Goal: Information Seeking & Learning: Find specific fact

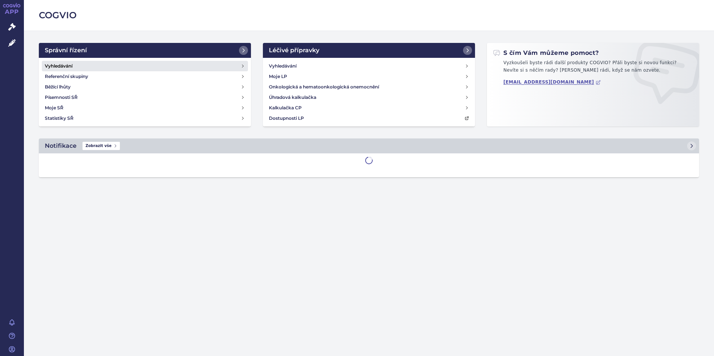
click at [91, 68] on link "Vyhledávání" at bounding box center [145, 66] width 206 height 10
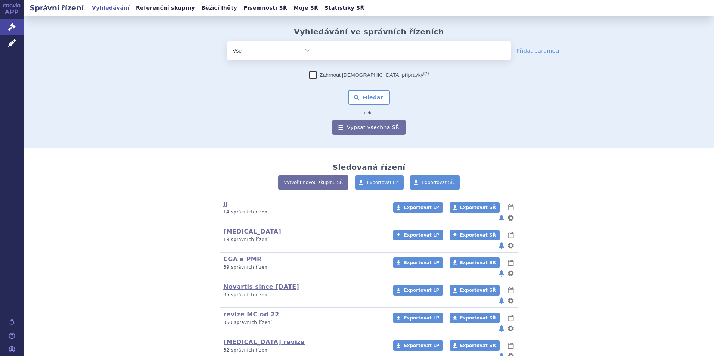
click at [366, 40] on div "Vyhledávání ve správních řízeních odstranit Vše Spisová značka Od" at bounding box center [369, 81] width 471 height 108
click at [366, 50] on ul at bounding box center [414, 49] width 194 height 16
click at [317, 50] on select at bounding box center [317, 50] width 0 height 19
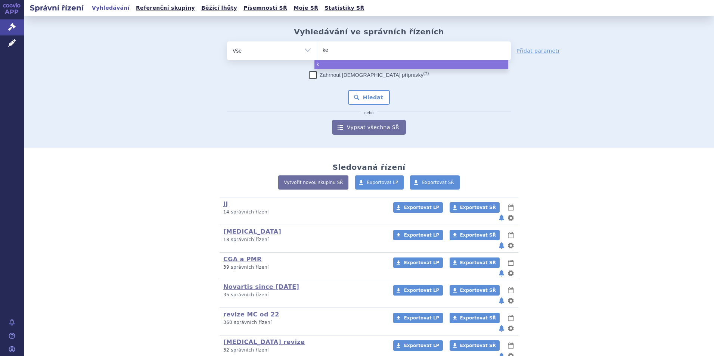
type input "kes"
type input "kesi"
type input "kesimpt"
type input "kesimpta"
select select "kesimpta"
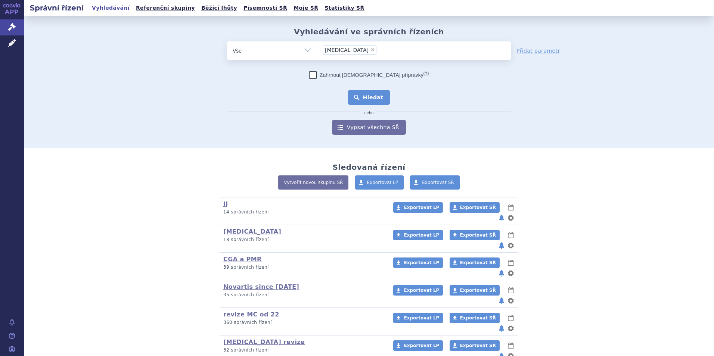
click at [371, 99] on button "Hledat" at bounding box center [369, 97] width 42 height 15
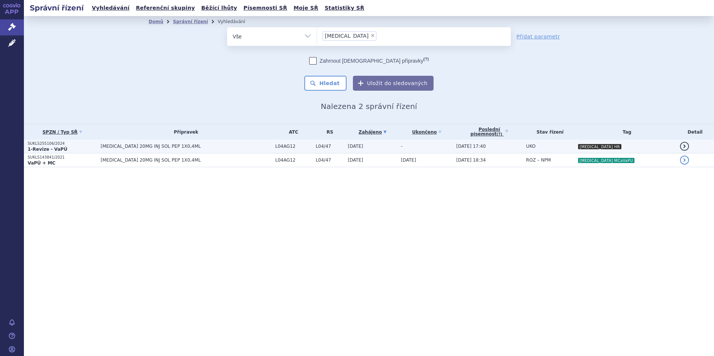
click at [97, 143] on p "SUKLS255106/2024" at bounding box center [62, 143] width 69 height 5
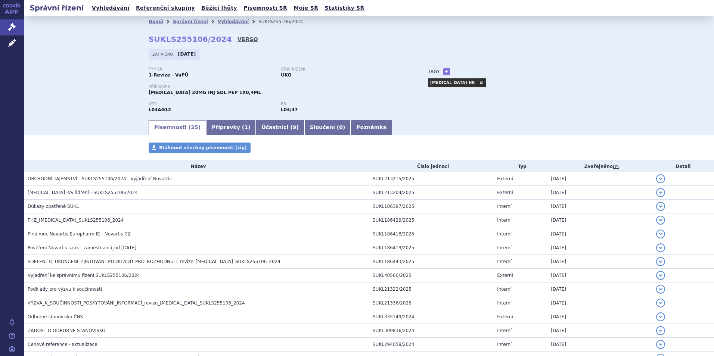
click at [238, 41] on link "VERSO" at bounding box center [248, 38] width 21 height 7
click at [220, 24] on link "Vyhledávání" at bounding box center [233, 21] width 31 height 5
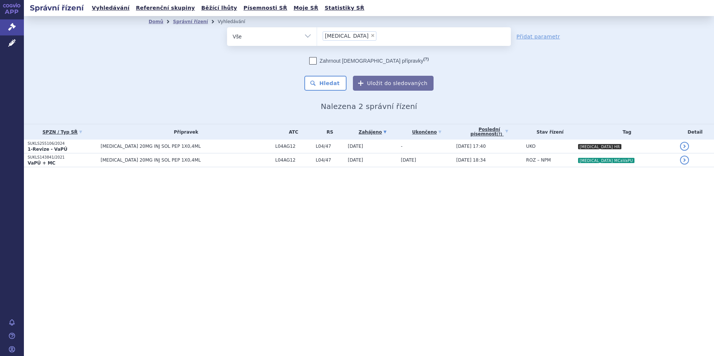
click at [371, 36] on span "×" at bounding box center [373, 35] width 4 height 4
click at [317, 36] on select "kesimpta" at bounding box center [317, 36] width 0 height 19
select select
type input "co"
type input "cose"
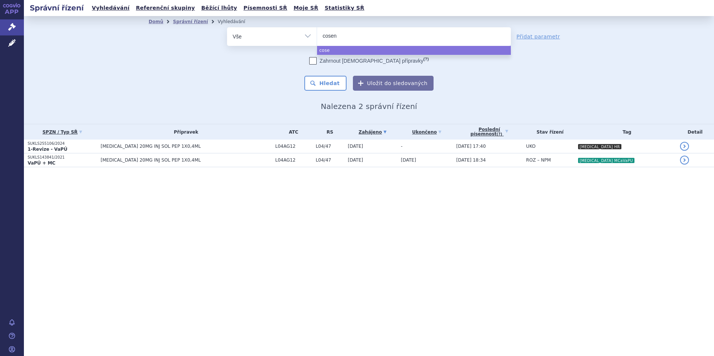
type input "cosent"
type input "cosentyx"
select select "cosentyx"
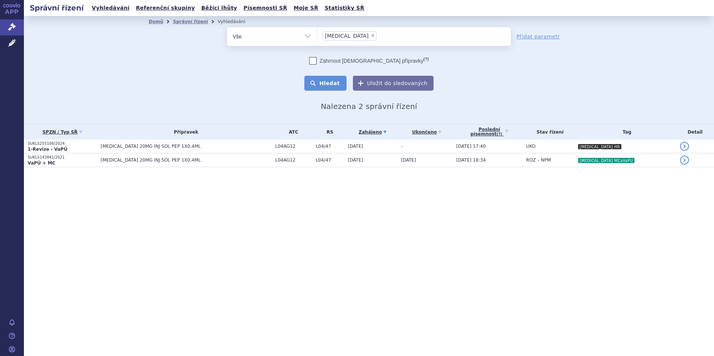
drag, startPoint x: 336, startPoint y: 76, endPoint x: 335, endPoint y: 80, distance: 4.3
click at [336, 78] on button "Hledat" at bounding box center [326, 83] width 42 height 15
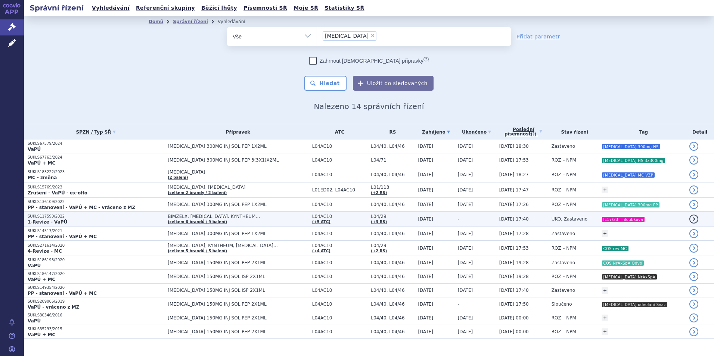
click at [229, 220] on td "BIMZELX, [MEDICAL_DATA], KYNTHEUM… (celkem 6 brandů / 9 balení)" at bounding box center [236, 219] width 144 height 15
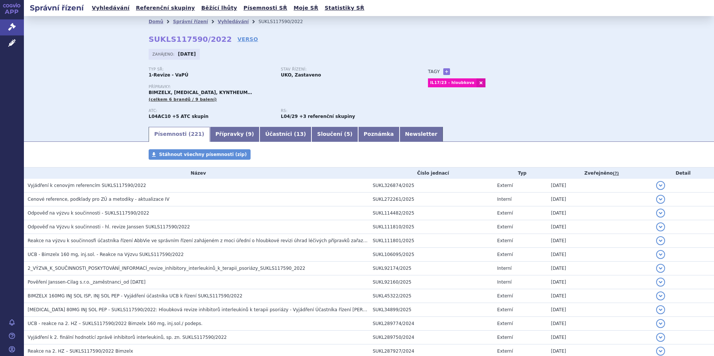
click at [233, 35] on div "Domů Správní řízení Vyhledávání SUKLS117590/2022 SUKLS117590/2022 VERSO [GEOGRA…" at bounding box center [369, 76] width 471 height 99
click at [238, 40] on link "VERSO" at bounding box center [248, 38] width 21 height 7
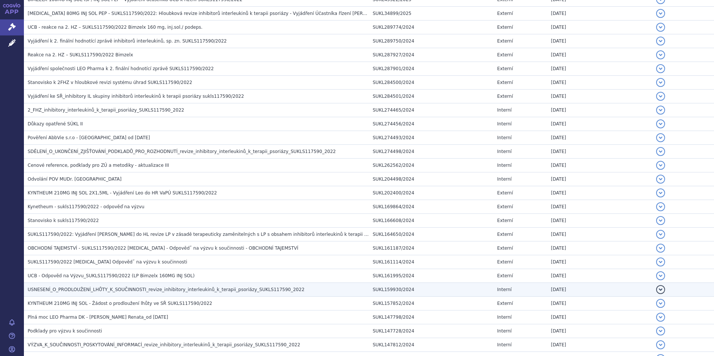
scroll to position [299, 0]
